Goal: Information Seeking & Learning: Learn about a topic

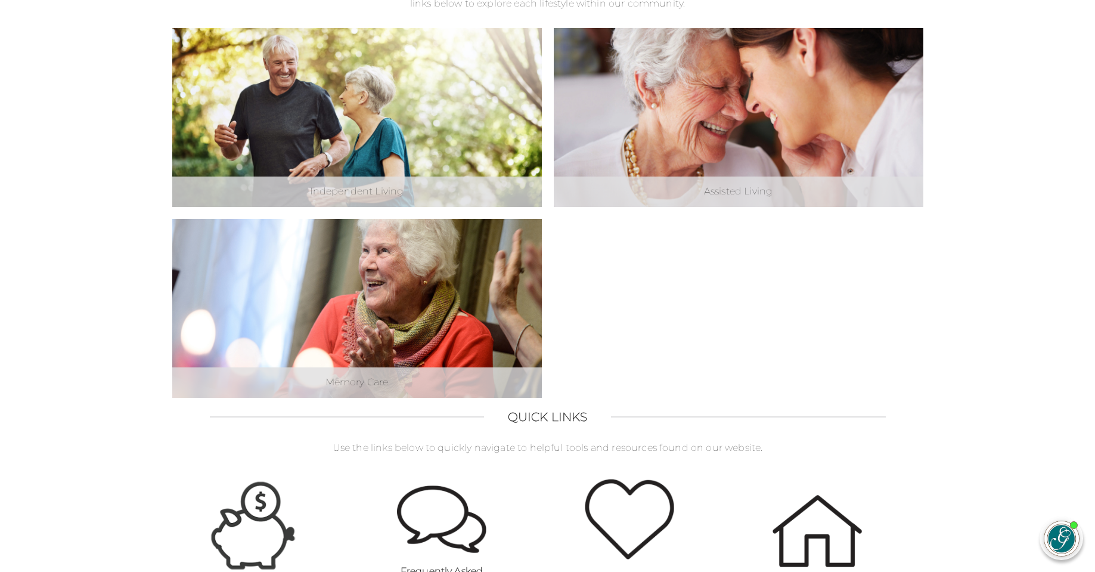
scroll to position [340, 0]
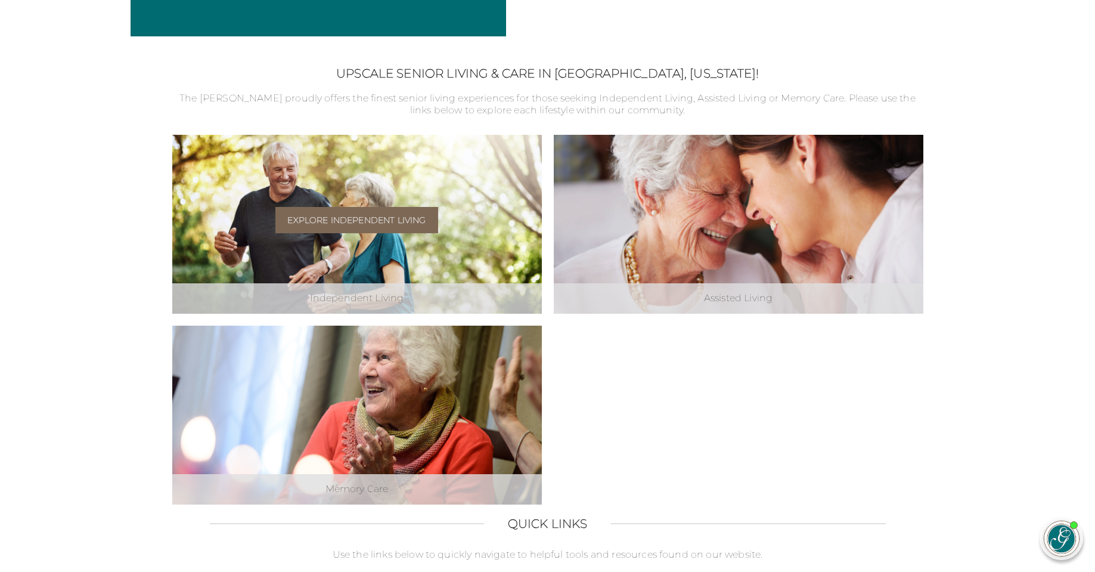
click at [369, 216] on link "Explore Independent Living" at bounding box center [356, 220] width 162 height 26
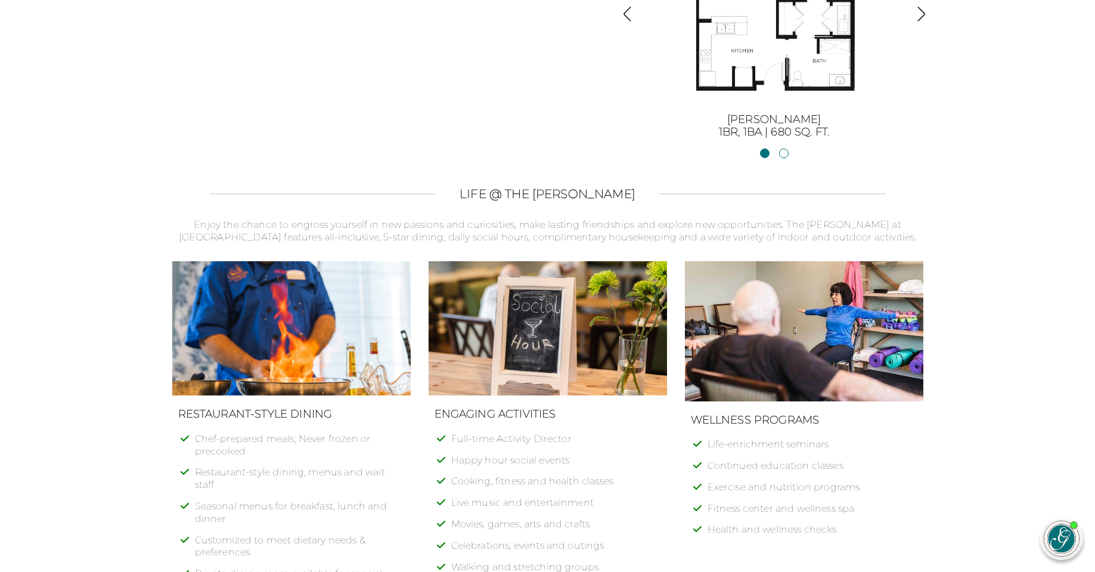
scroll to position [1371, 0]
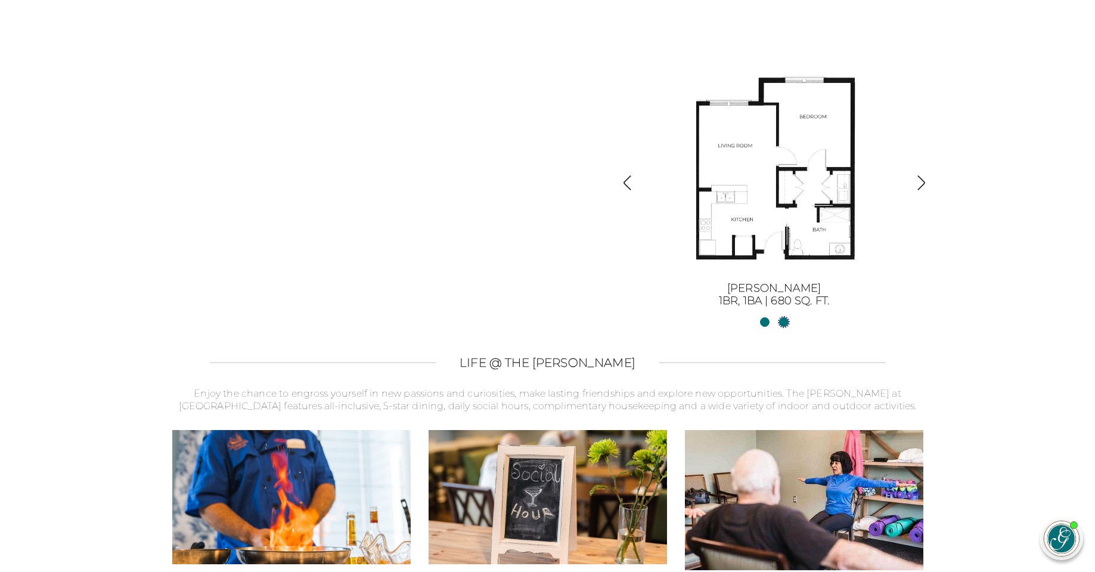
click at [782, 323] on link "Sinclair II2BR, 2BA | 1254 sq. ft." at bounding box center [784, 322] width 10 height 10
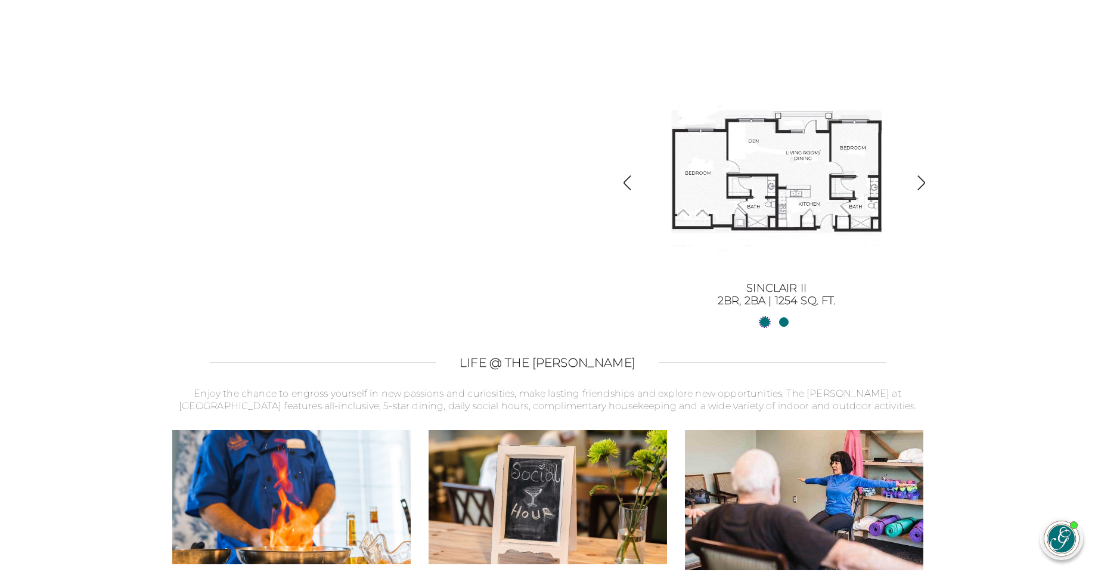
click at [764, 321] on link "Sinclair1BR, 1BA | 680 sq. ft." at bounding box center [765, 322] width 10 height 10
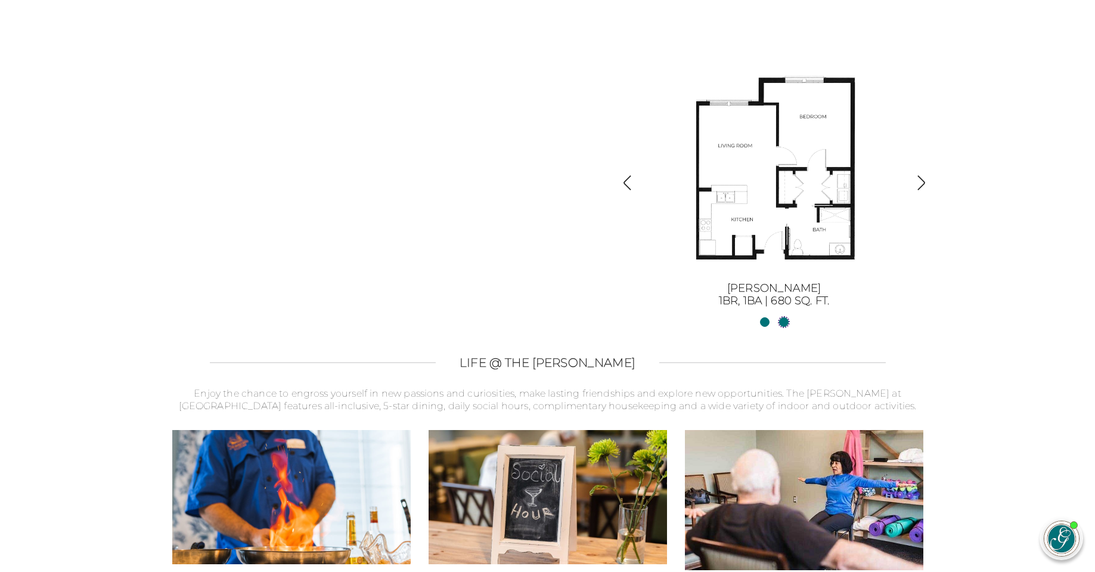
click at [786, 323] on link "Sinclair II2BR, 2BA | 1254 sq. ft." at bounding box center [784, 322] width 10 height 10
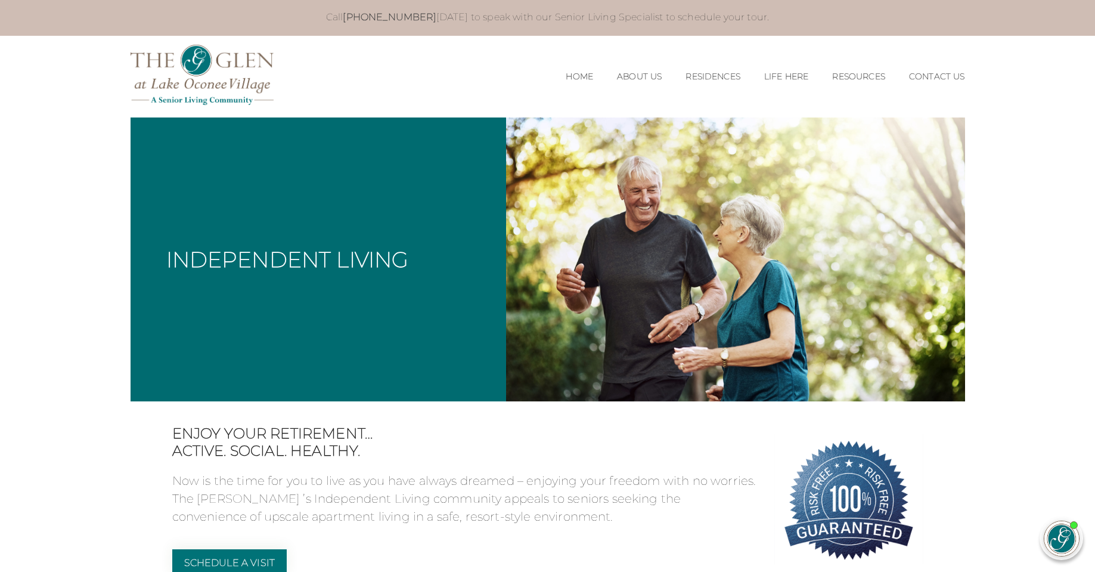
scroll to position [0, 0]
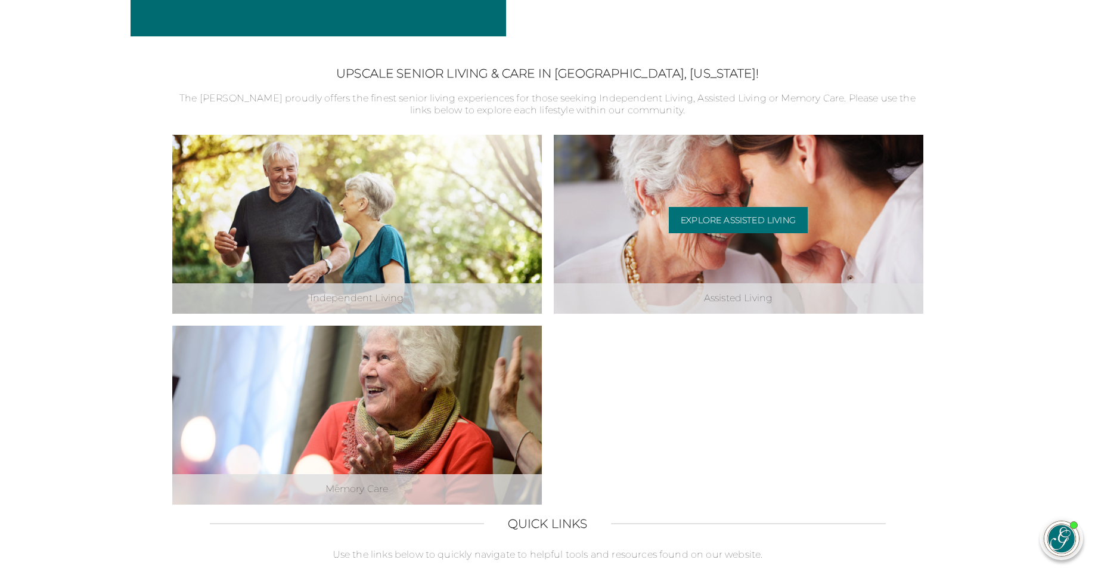
click at [716, 239] on div "Explore Assisted Living" at bounding box center [738, 224] width 139 height 35
click at [748, 219] on link "Explore Assisted Living" at bounding box center [738, 220] width 139 height 26
click at [746, 221] on link "Explore Assisted Living" at bounding box center [738, 220] width 139 height 26
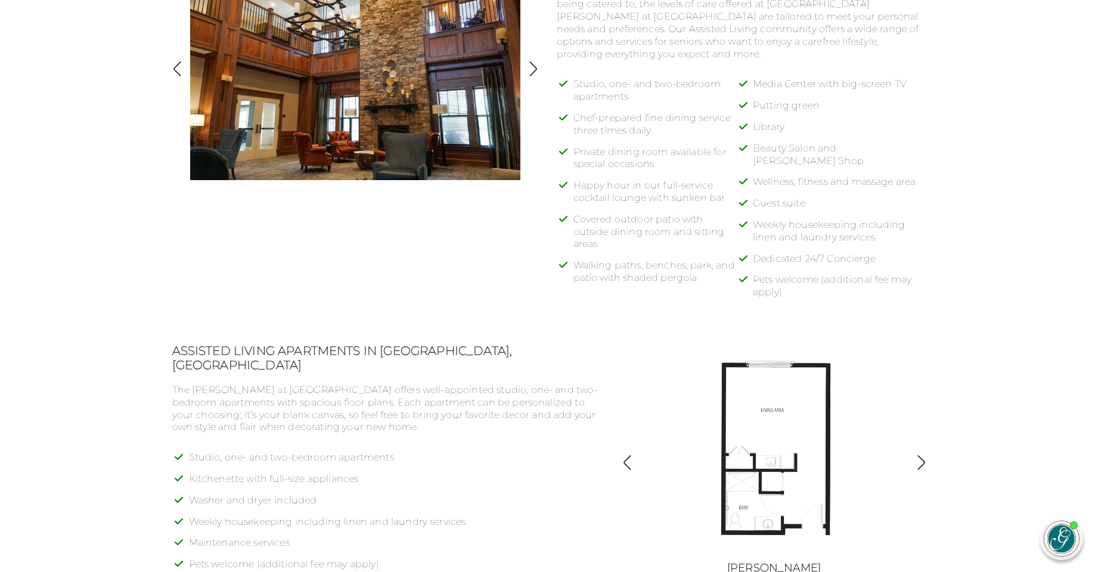
scroll to position [894, 0]
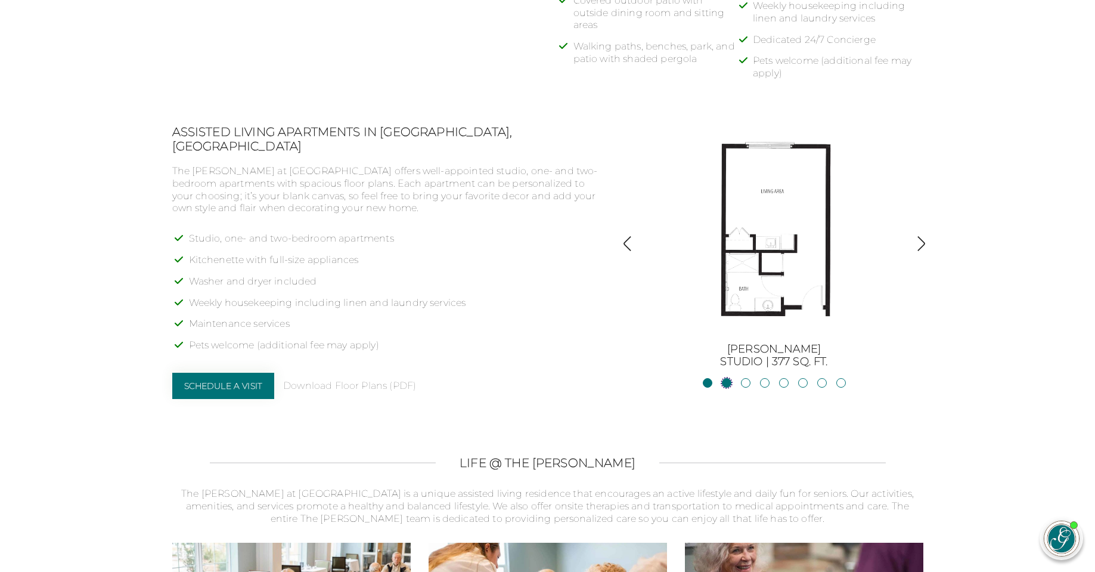
click at [728, 380] on link "JacksonStudio | 400 sq. ft." at bounding box center [727, 383] width 10 height 10
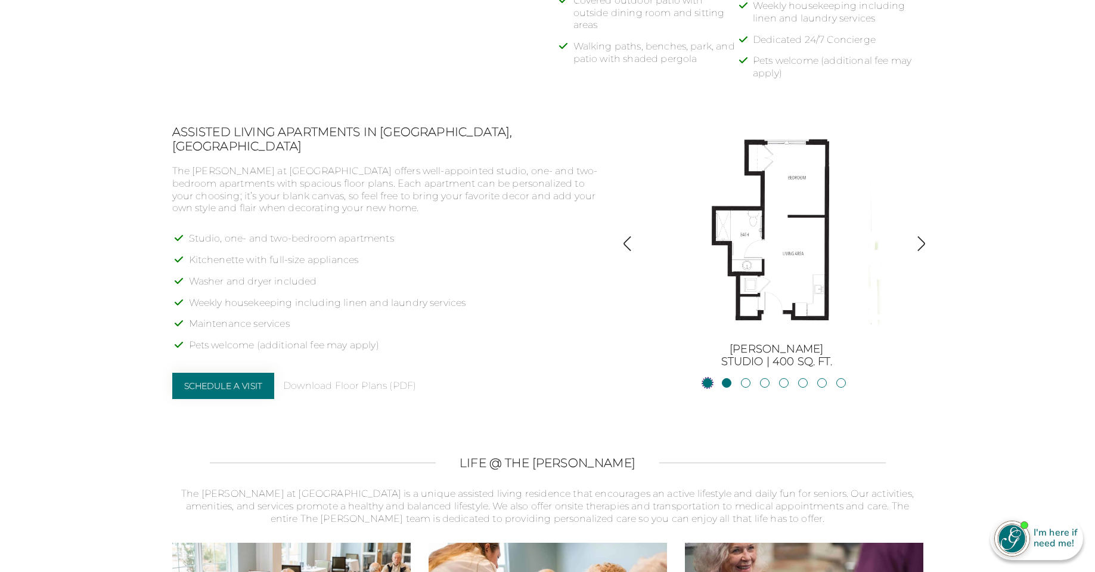
click at [708, 385] on link "BurtonStudio | 377 sq. ft." at bounding box center [708, 383] width 10 height 10
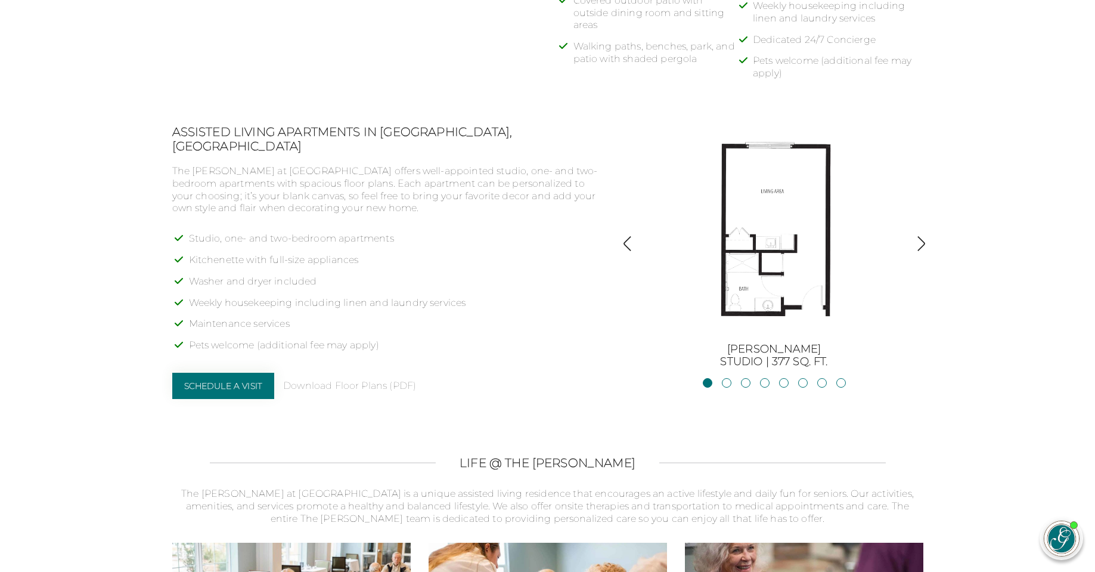
click at [797, 220] on img at bounding box center [774, 232] width 215 height 215
click at [725, 385] on link "JacksonStudio | 400 sq. ft." at bounding box center [727, 383] width 10 height 10
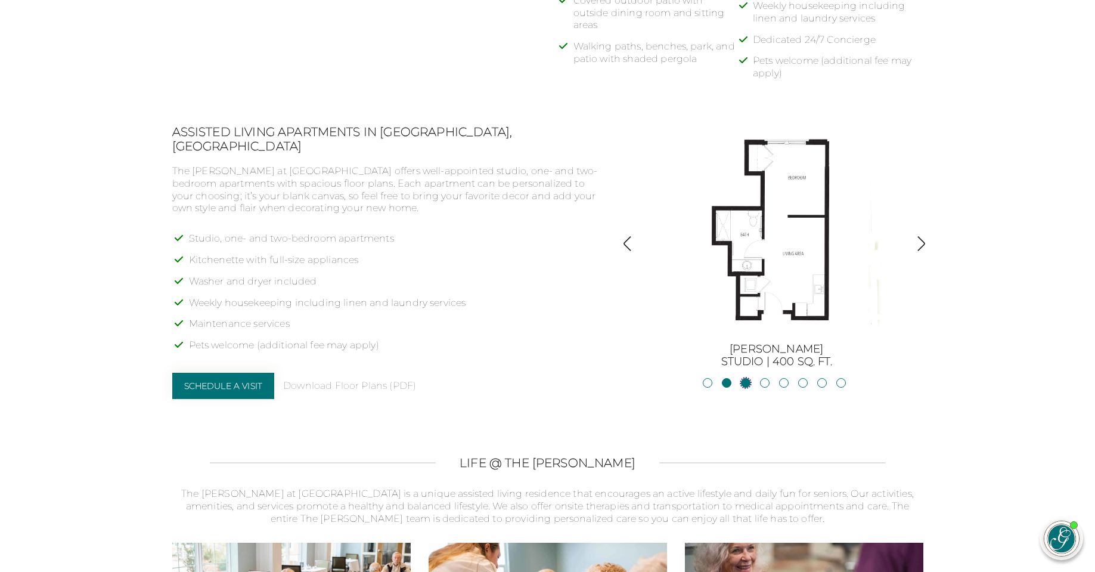
click at [745, 385] on link "Blue RidgeStudio | 400 sq. ft." at bounding box center [746, 383] width 10 height 10
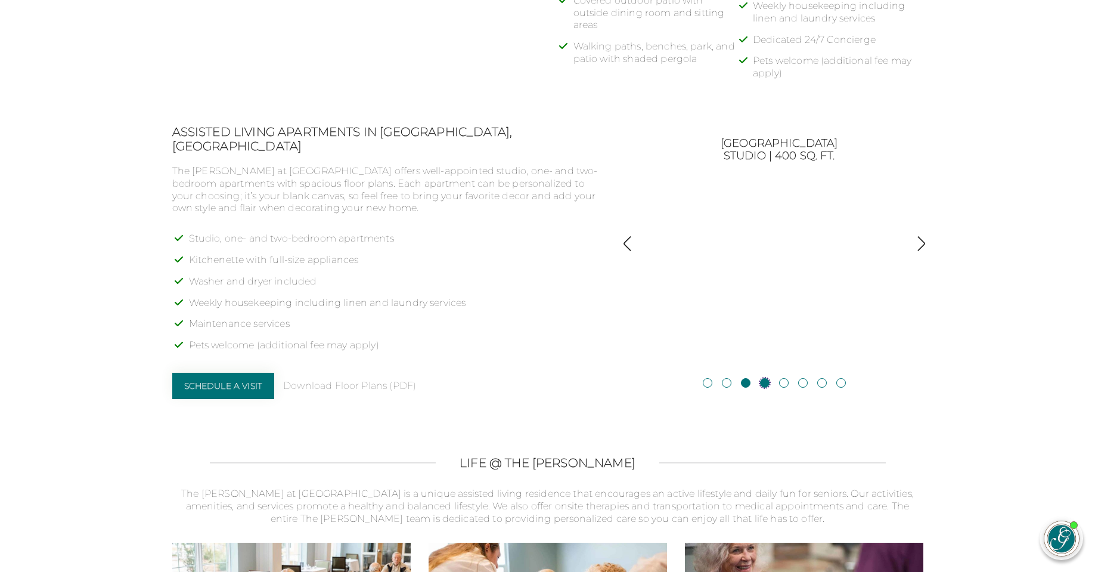
click at [763, 383] on link "Blackshear1BR, 1BA | 500 sq. ft." at bounding box center [765, 383] width 10 height 10
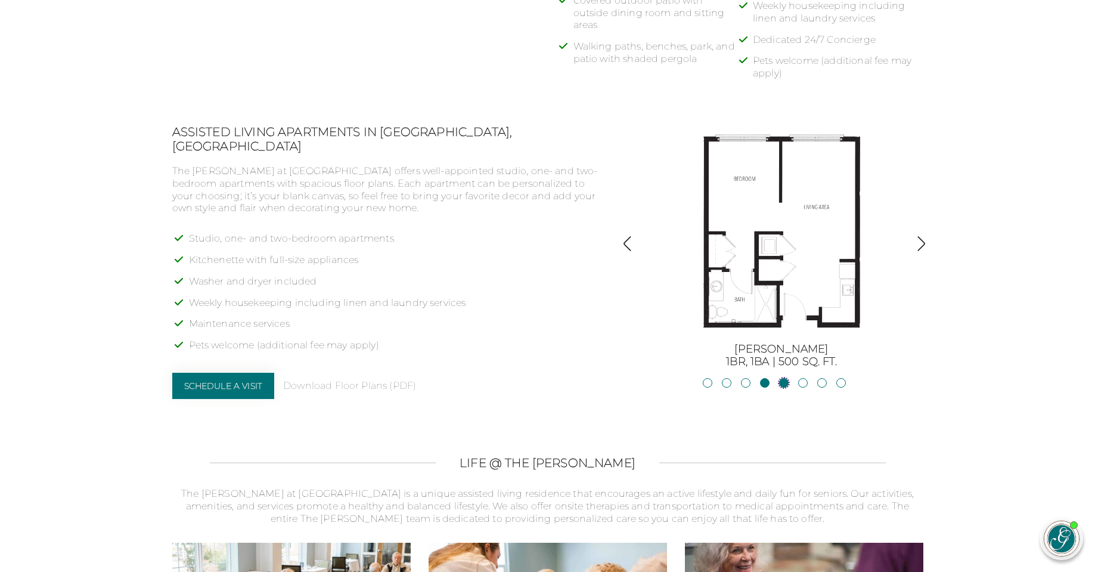
click at [783, 381] on link "Allatoona1BR, 1BA | 683 sq. ft." at bounding box center [784, 383] width 10 height 10
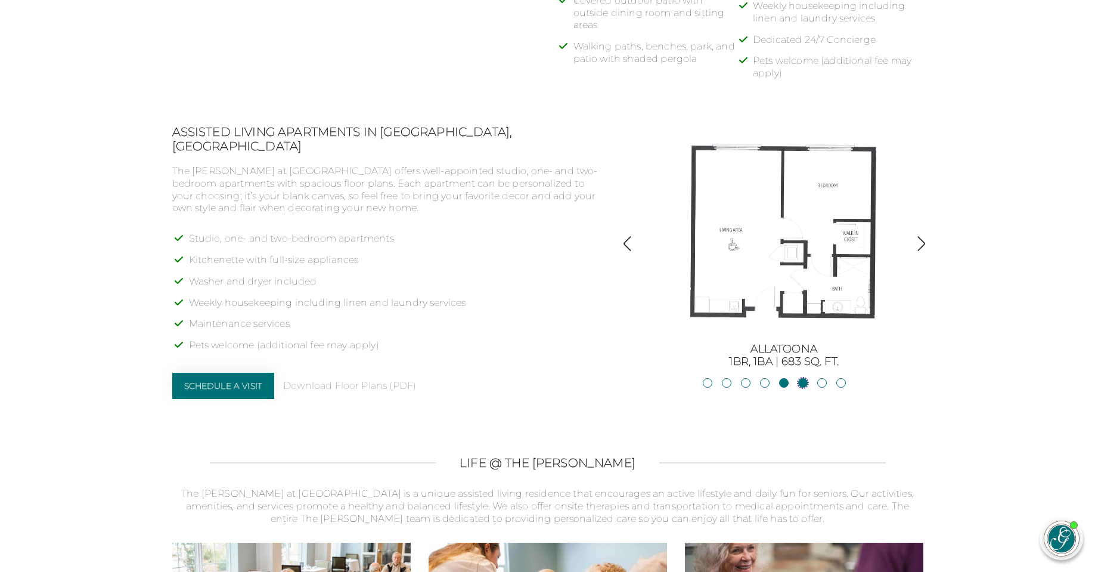
click at [804, 381] on link "Oconee2BR, 2BA | 818 sq. ft." at bounding box center [803, 383] width 10 height 10
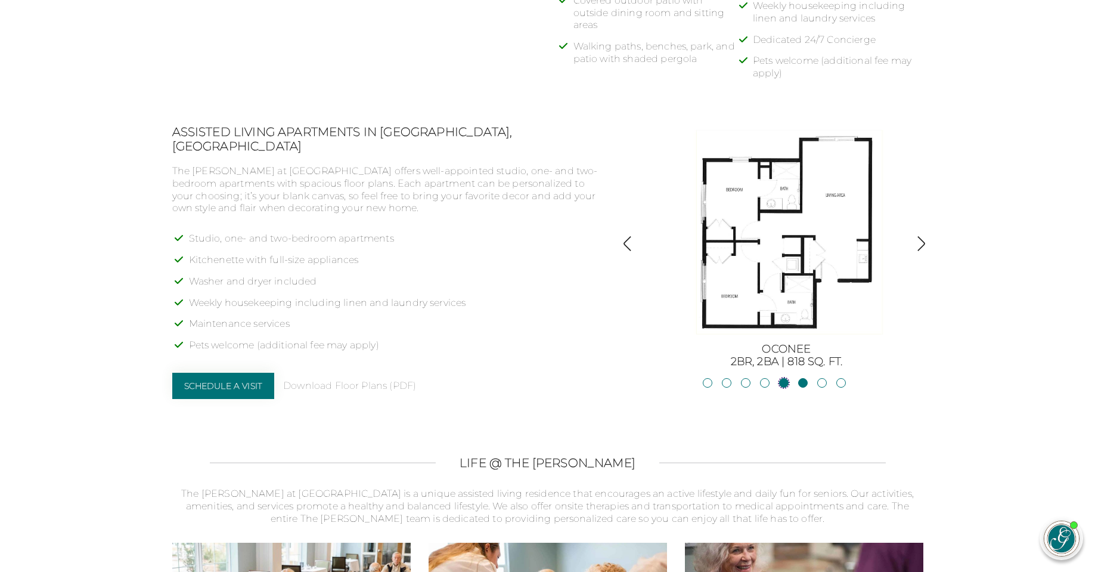
click at [784, 382] on link "Allatoona1BR, 1BA | 683 sq. ft." at bounding box center [784, 383] width 10 height 10
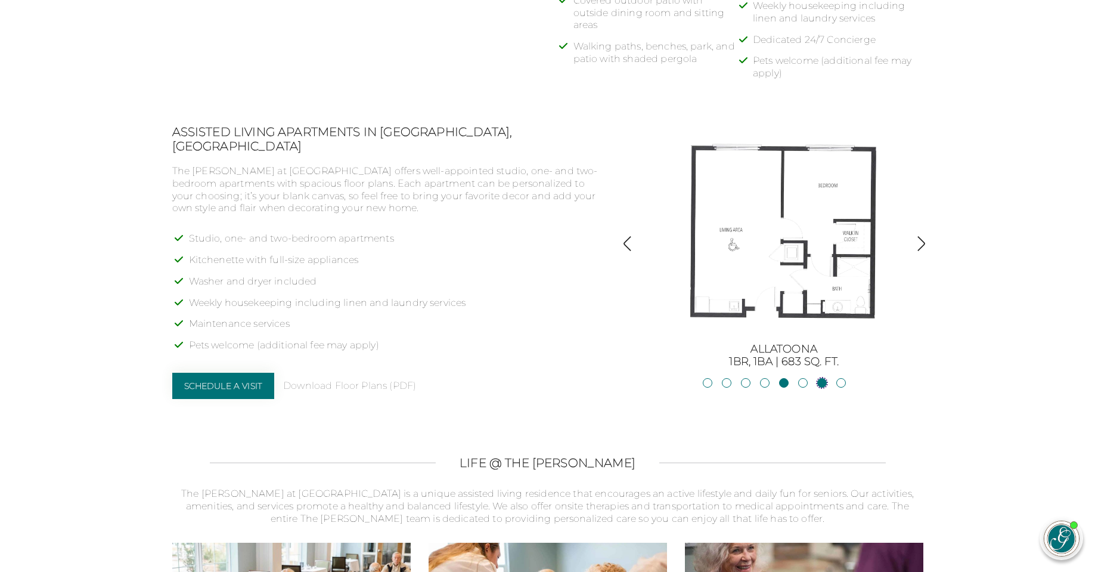
click at [822, 383] on link "Lanier2BR, 2BA | 825 sq. ft." at bounding box center [822, 383] width 10 height 10
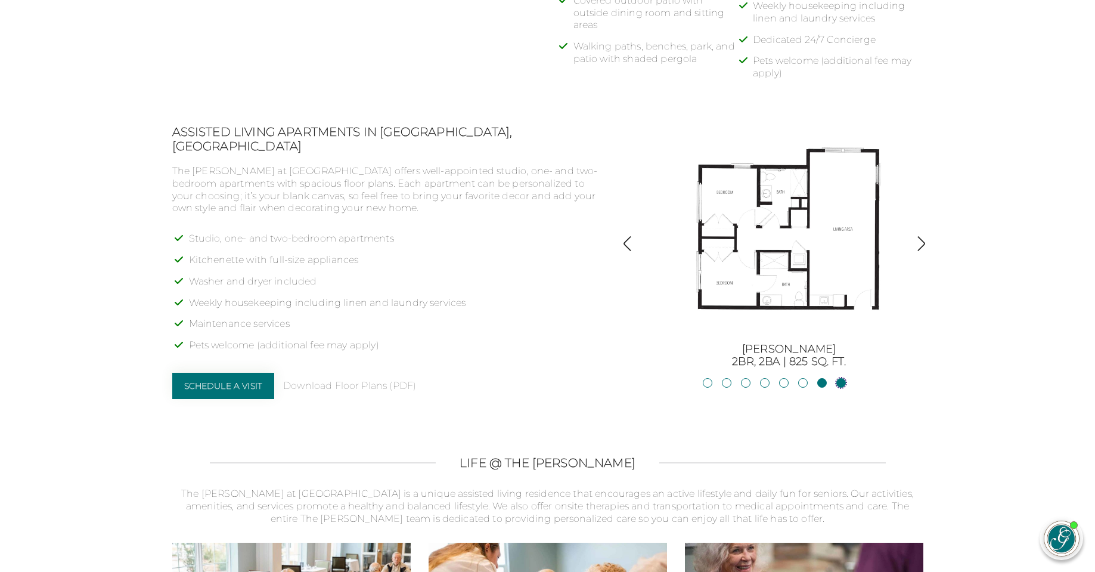
click at [842, 381] on link "Hartwell2BR, 2BA | 875 sq. ft." at bounding box center [841, 383] width 10 height 10
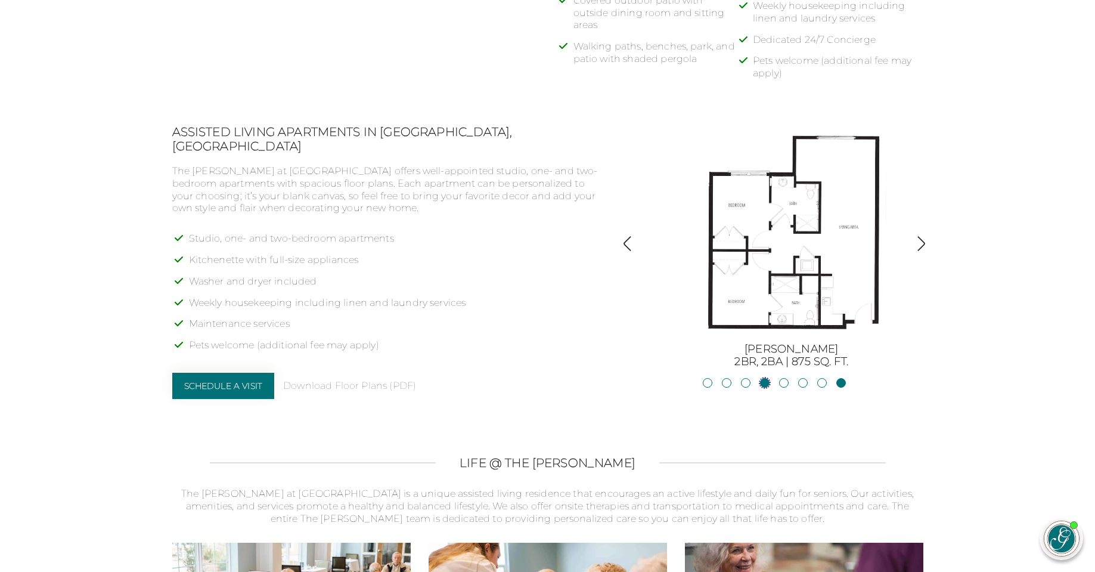
click at [767, 381] on link "Blackshear1BR, 1BA | 500 sq. ft." at bounding box center [765, 383] width 10 height 10
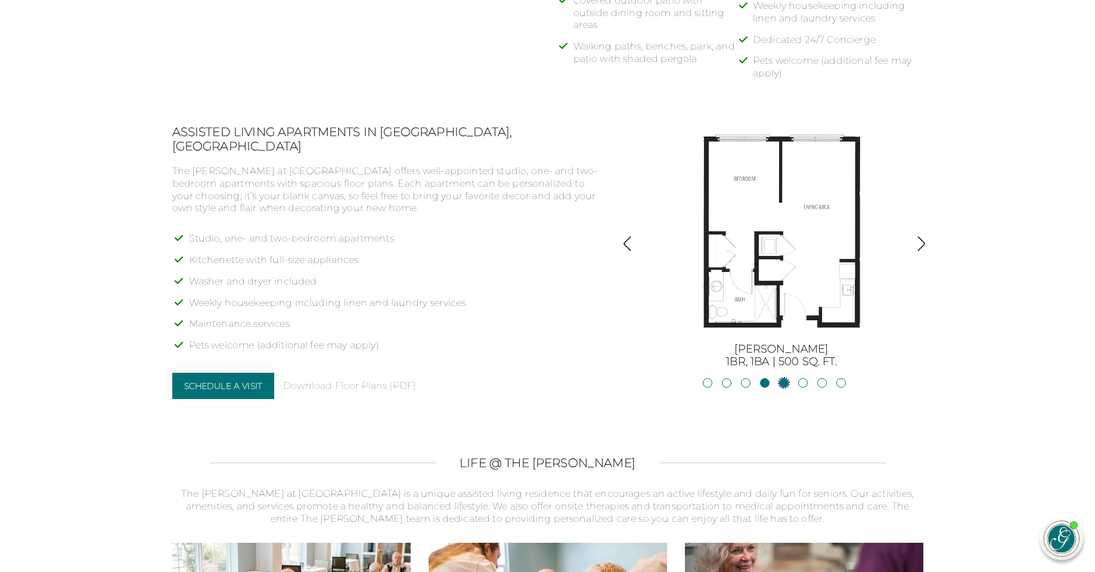
click at [782, 384] on link "Allatoona1BR, 1BA | 683 sq. ft." at bounding box center [784, 383] width 10 height 10
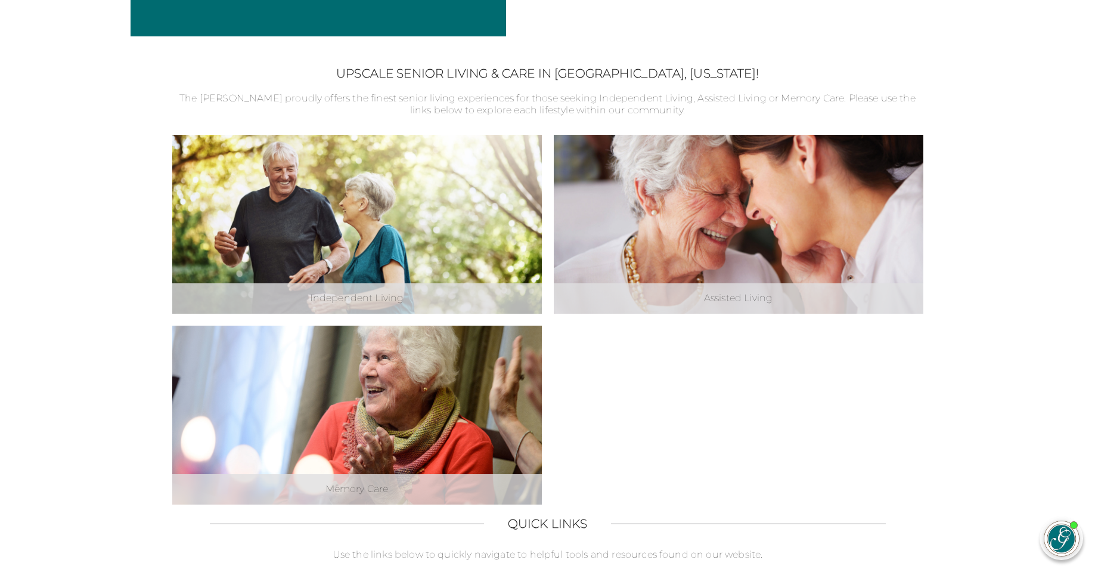
scroll to position [340, 0]
click at [362, 418] on link "Explore Memory Care" at bounding box center [356, 411] width 133 height 26
click at [362, 417] on link "Explore Memory Care" at bounding box center [356, 411] width 133 height 26
click at [359, 408] on link "Explore Memory Care" at bounding box center [356, 411] width 133 height 26
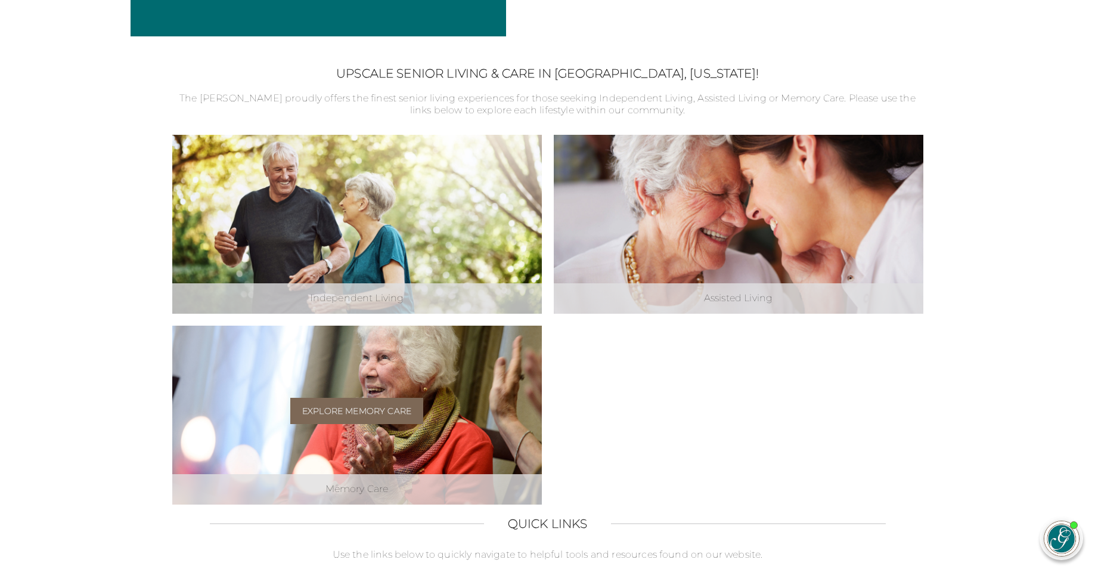
click at [359, 408] on link "Explore Memory Care" at bounding box center [356, 411] width 133 height 26
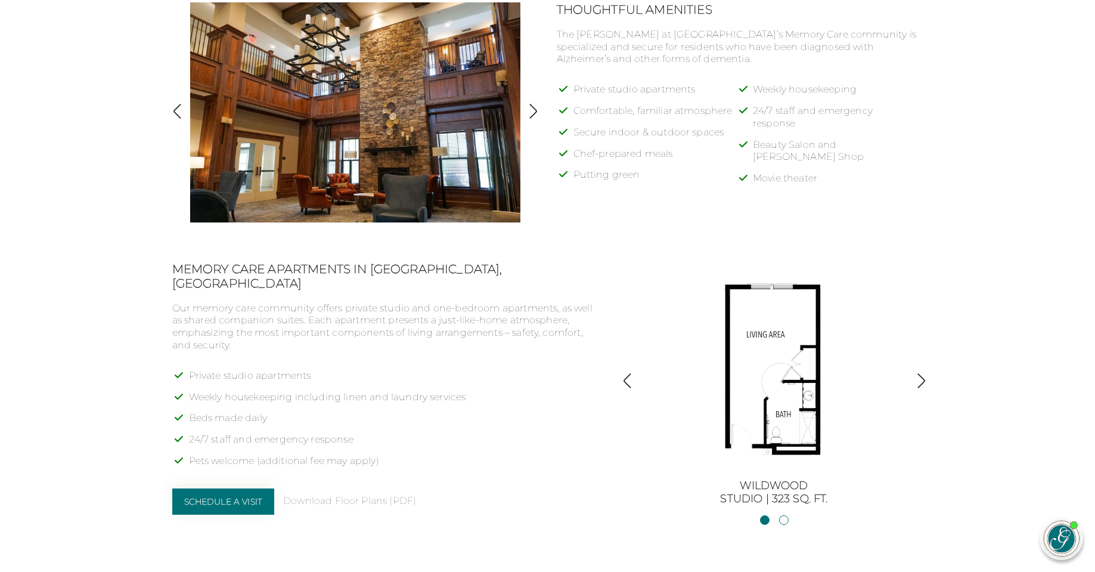
scroll to position [715, 0]
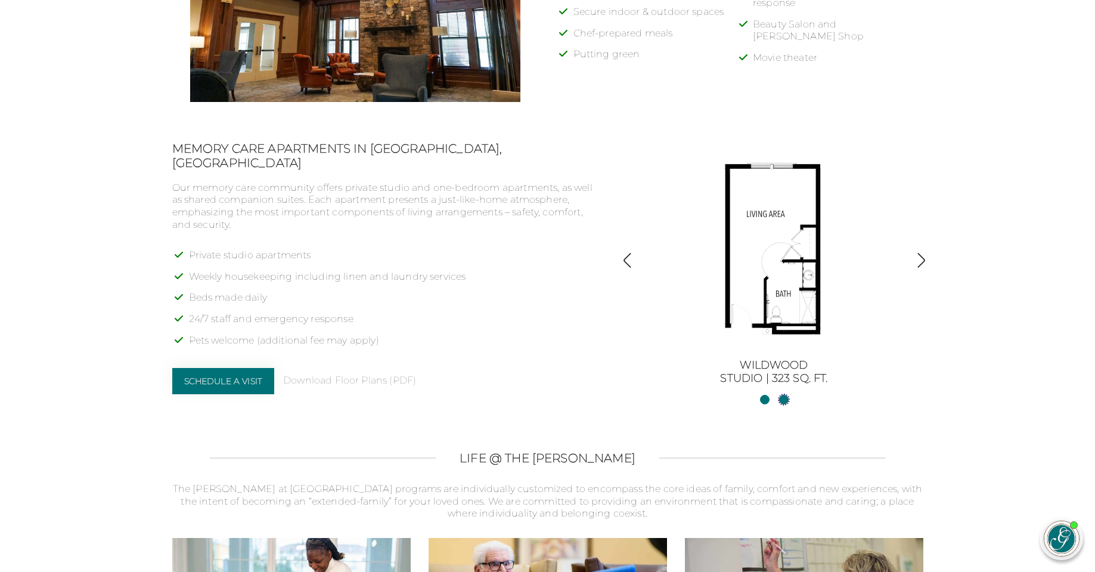
click at [785, 399] on link "Wildwood HCStudio | 388 sq. ft." at bounding box center [784, 400] width 10 height 10
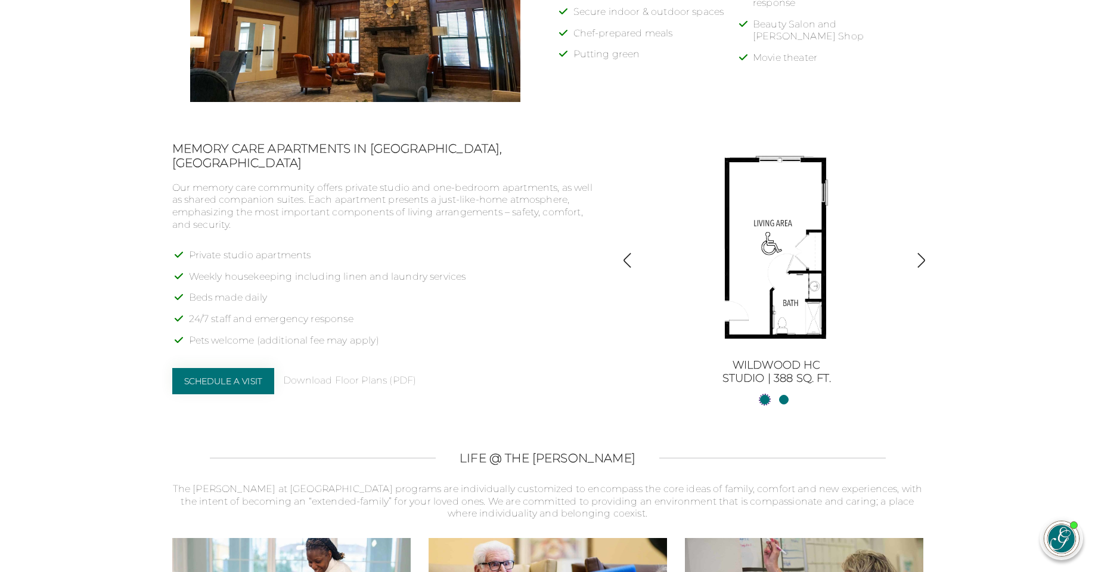
click at [763, 399] on link "WildwoodStudio | 323 sq. ft." at bounding box center [765, 400] width 10 height 10
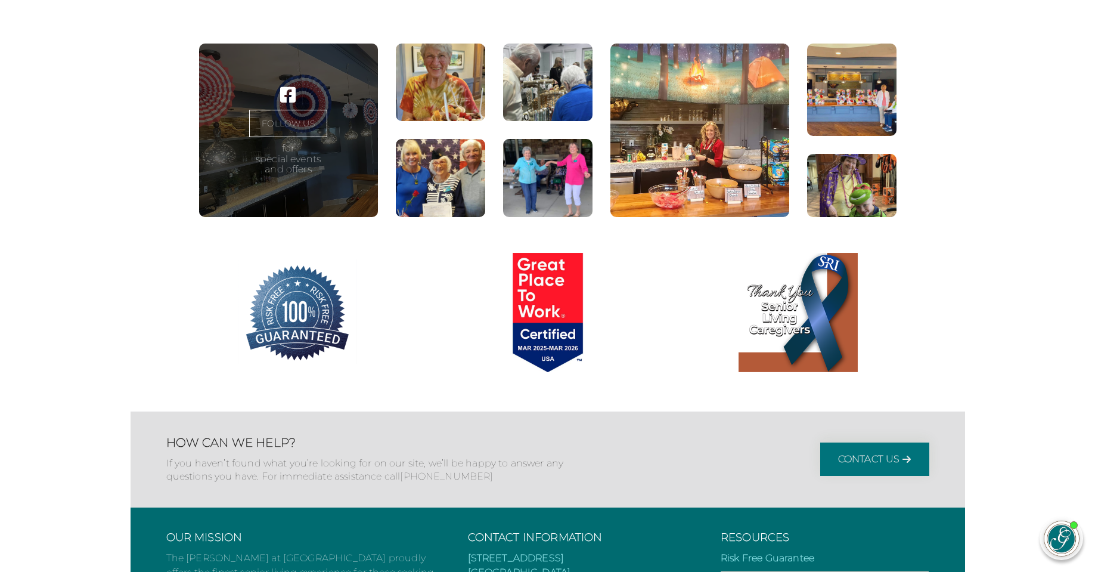
scroll to position [1769, 0]
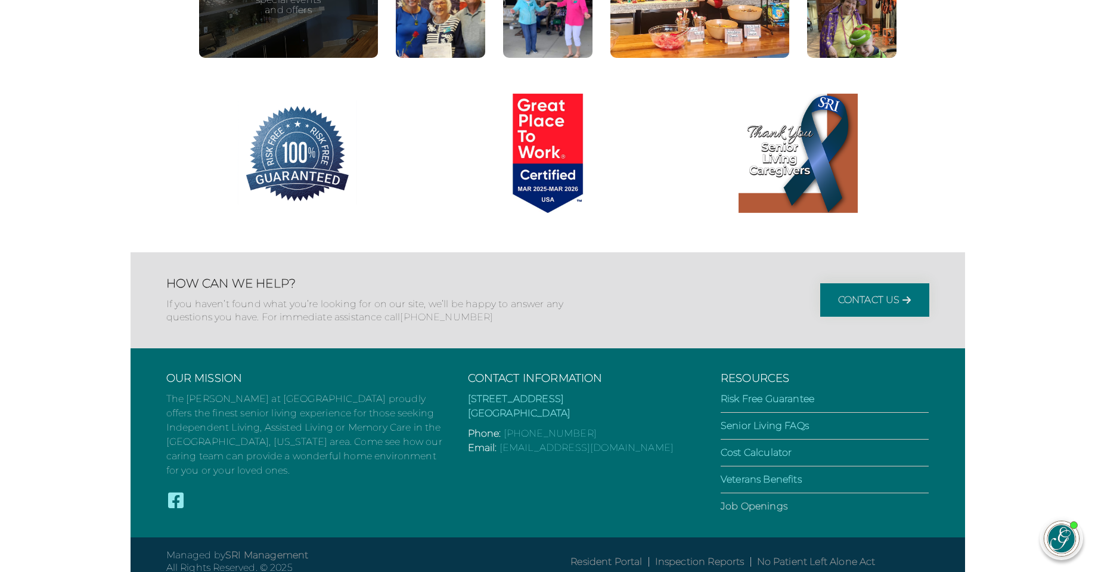
click at [758, 500] on link "Job Openings" at bounding box center [754, 505] width 67 height 11
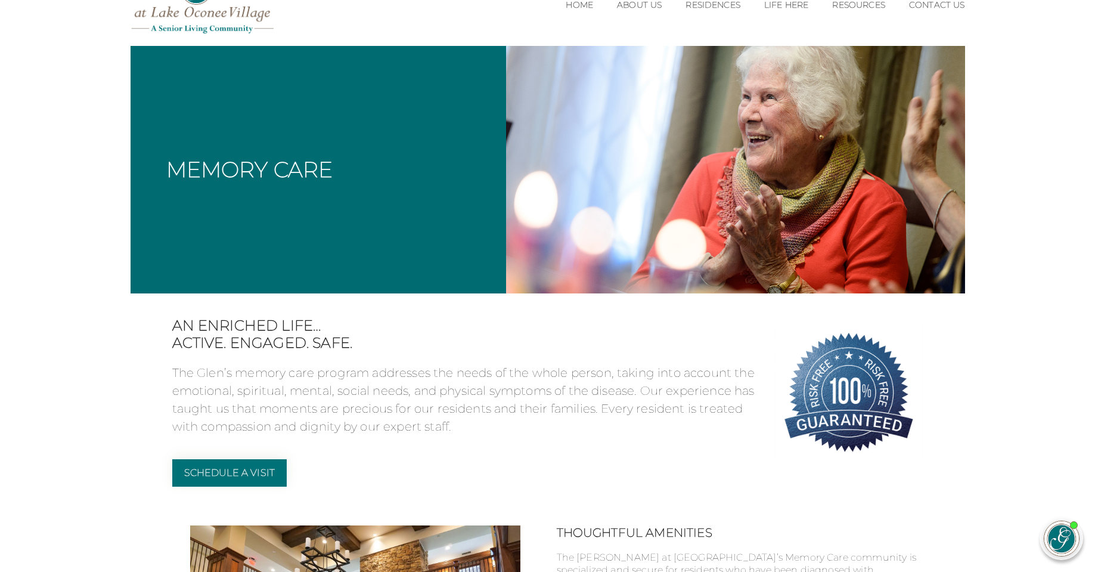
scroll to position [0, 0]
